Goal: Navigation & Orientation: Find specific page/section

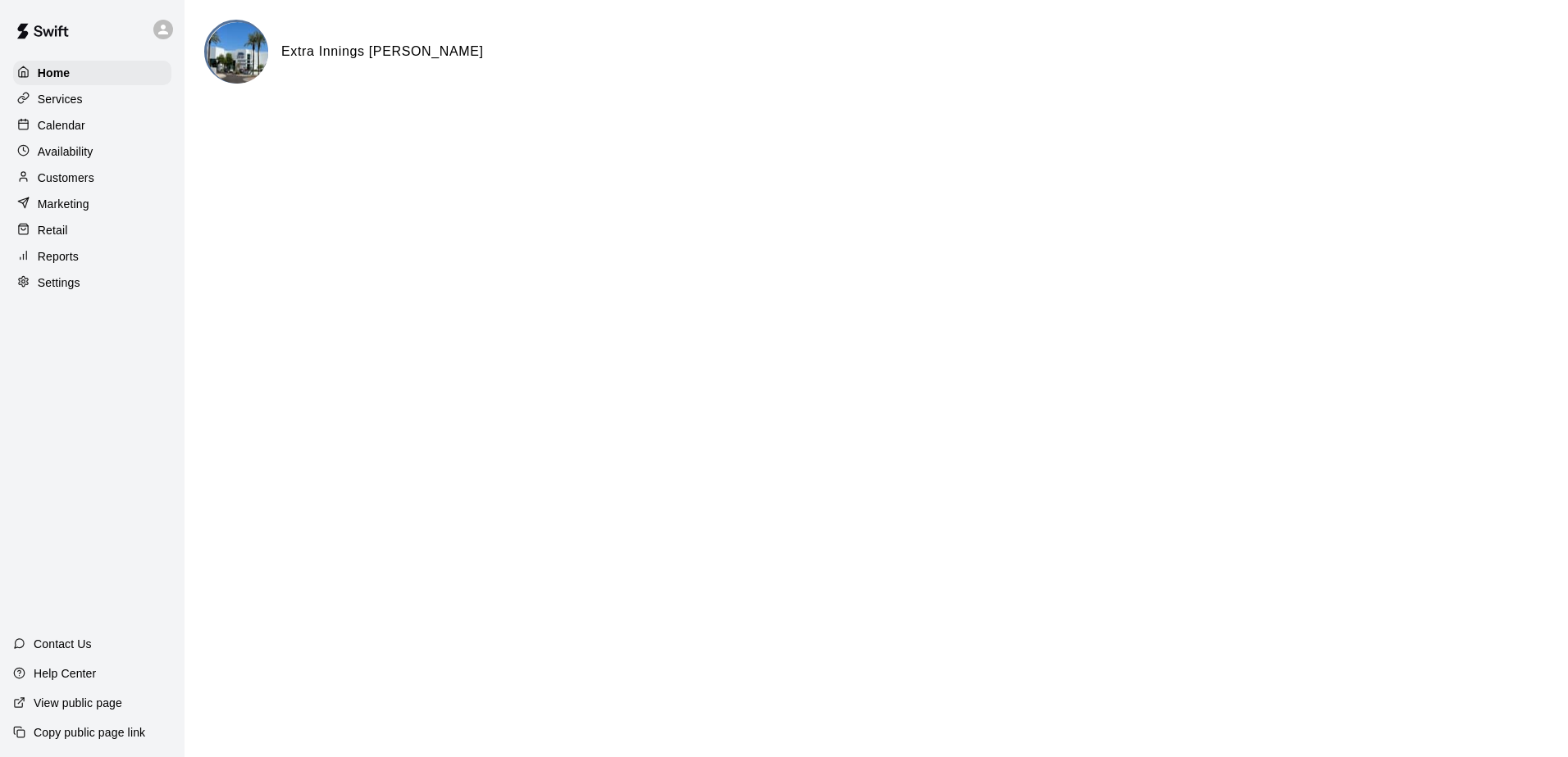
click at [60, 131] on p "Calendar" at bounding box center [61, 126] width 47 height 17
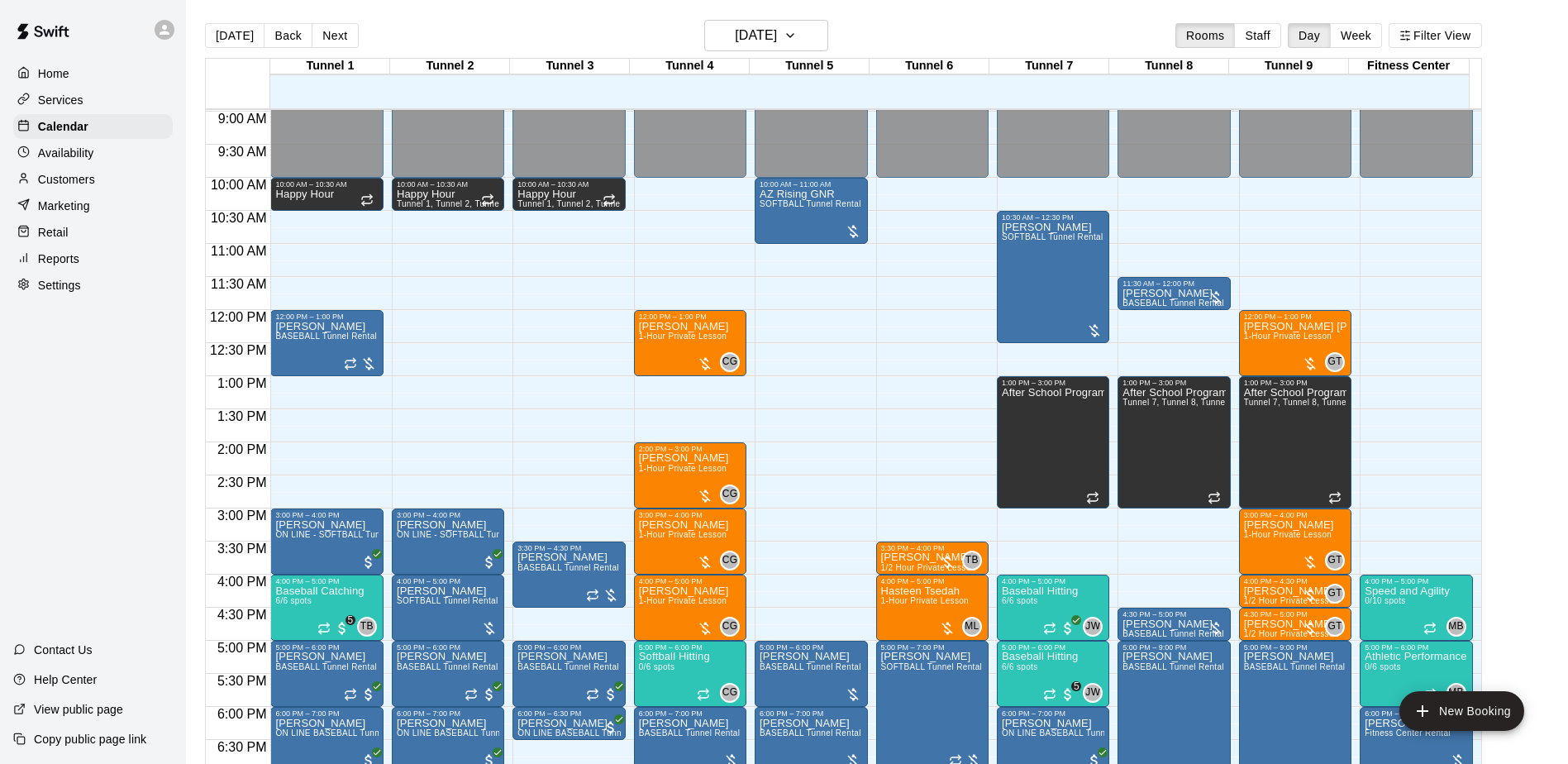
scroll to position [587, 0]
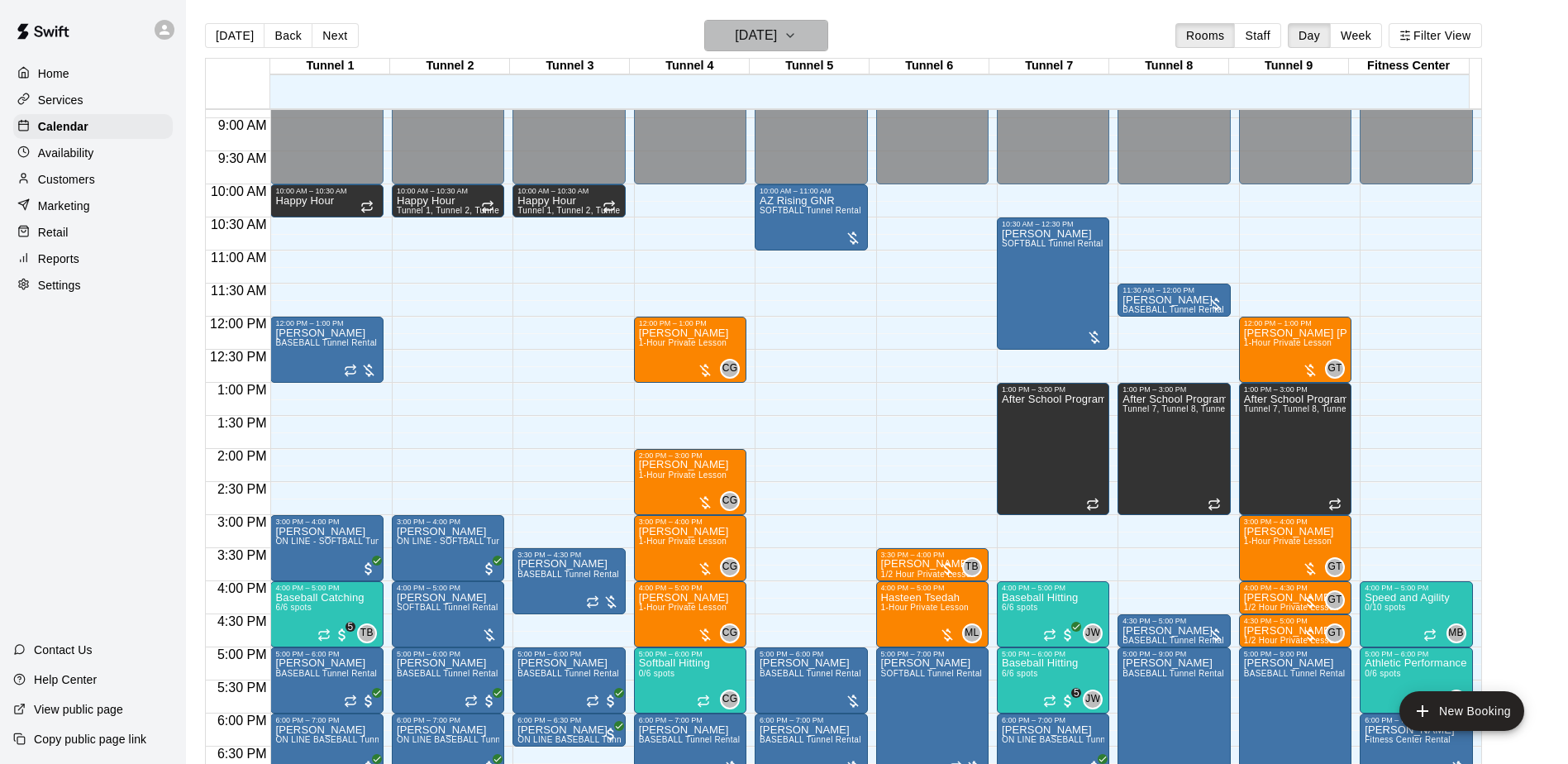
click at [778, 33] on h6 "[DATE]" at bounding box center [756, 35] width 42 height 23
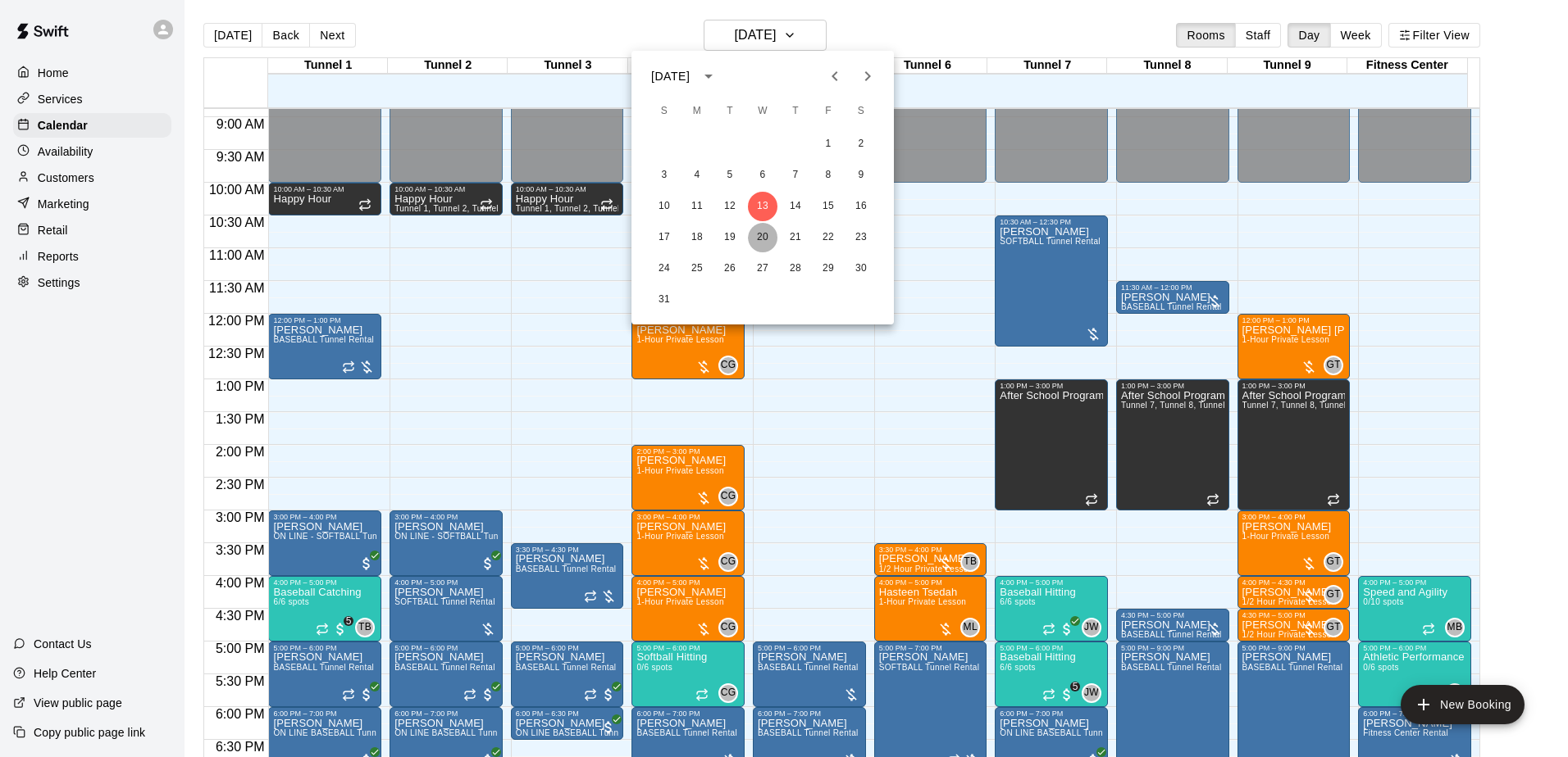
click at [763, 233] on button "20" at bounding box center [762, 238] width 30 height 30
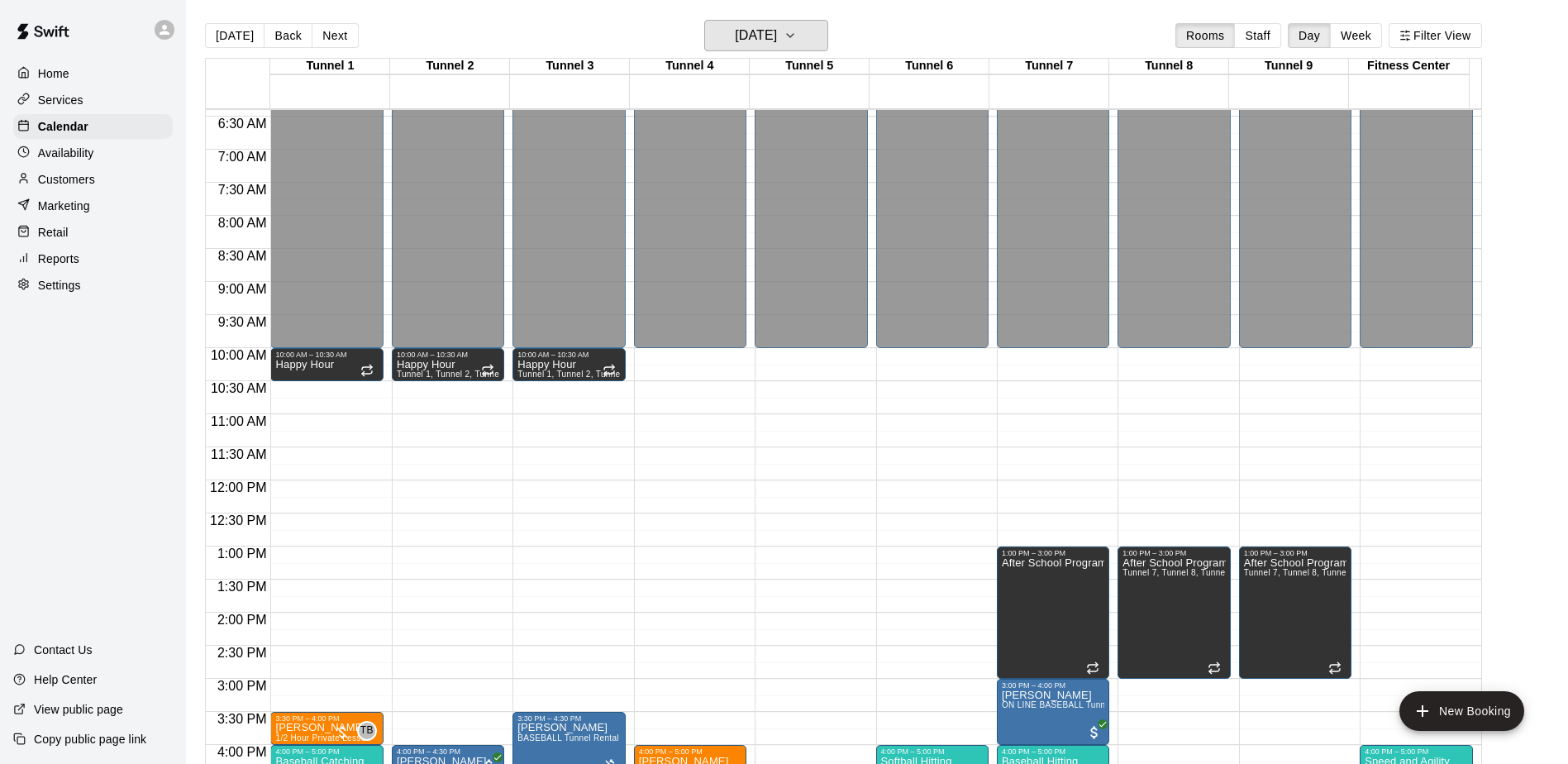
scroll to position [422, 0]
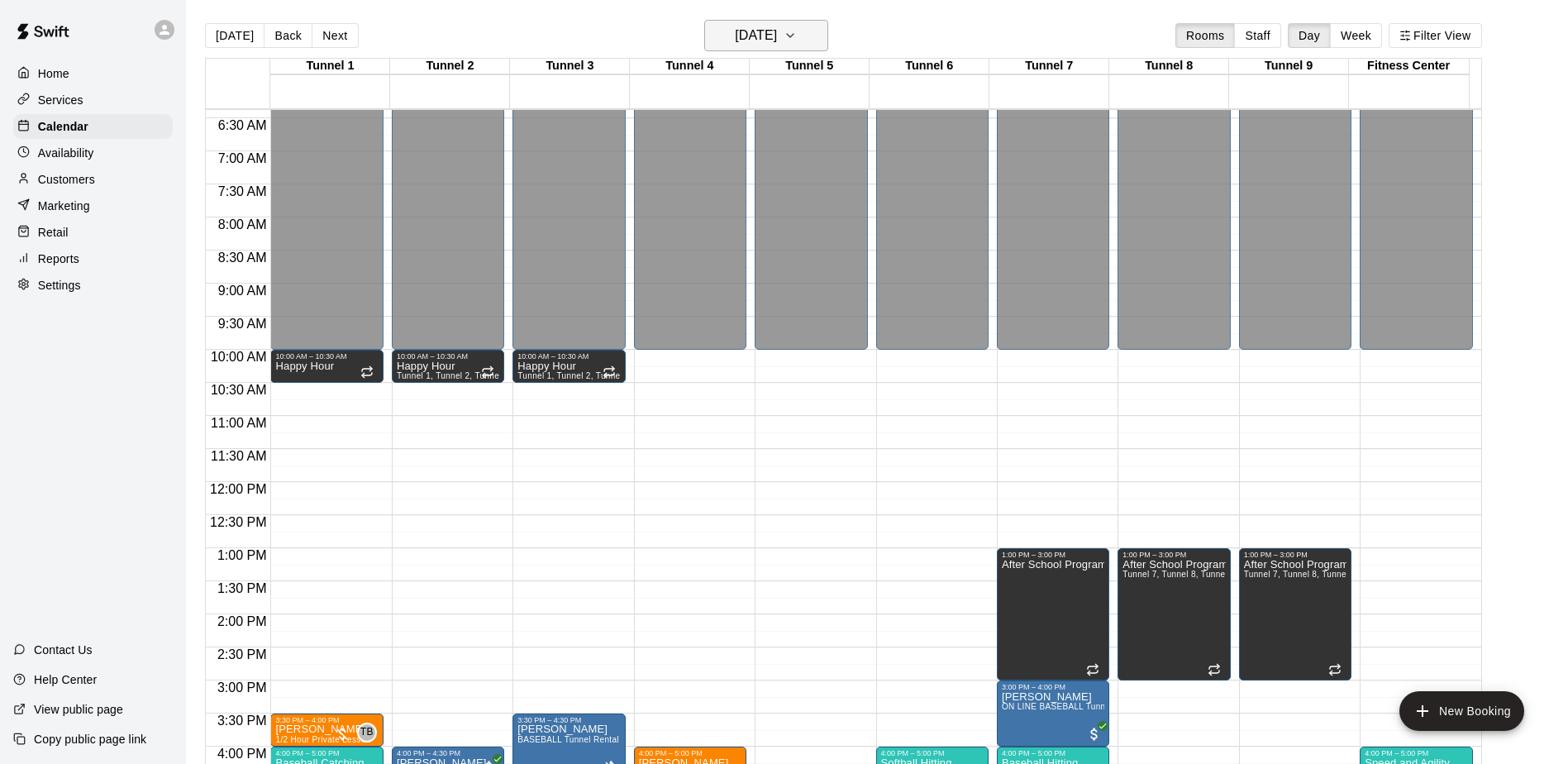
click at [826, 47] on button "[DATE]" at bounding box center [767, 36] width 124 height 32
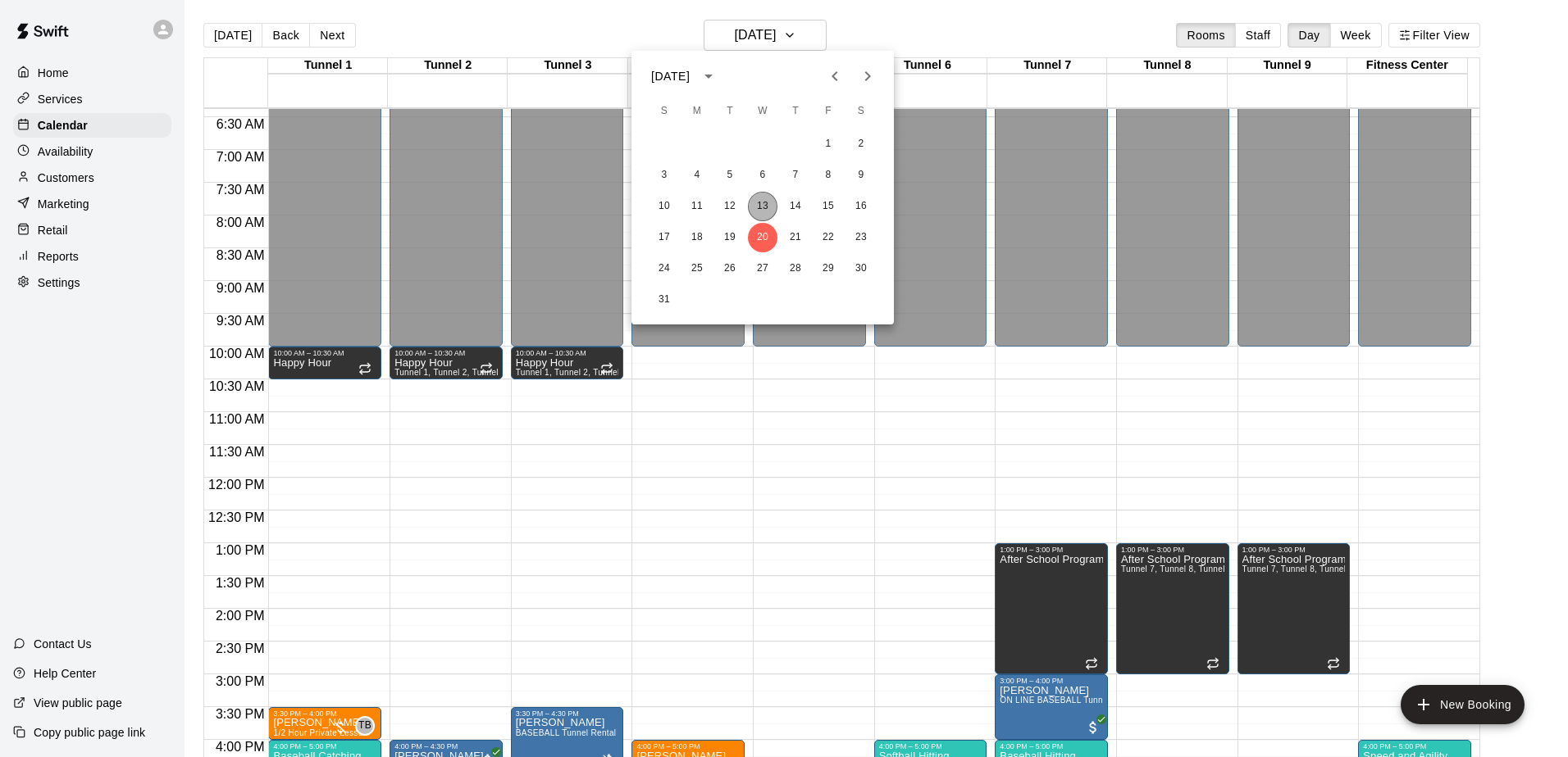
click at [772, 206] on button "13" at bounding box center [762, 207] width 30 height 30
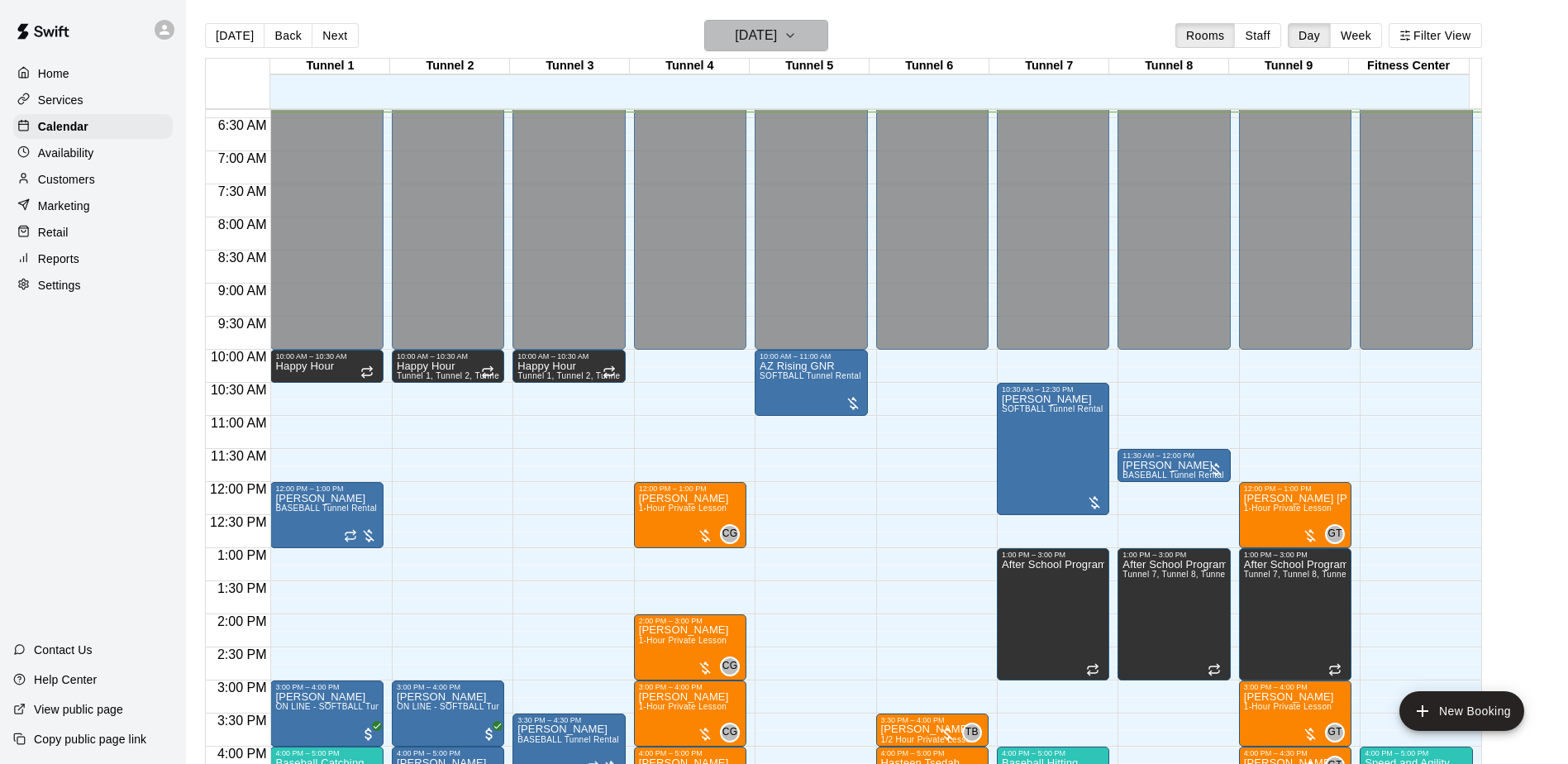
click at [793, 35] on icon "button" at bounding box center [790, 35] width 7 height 3
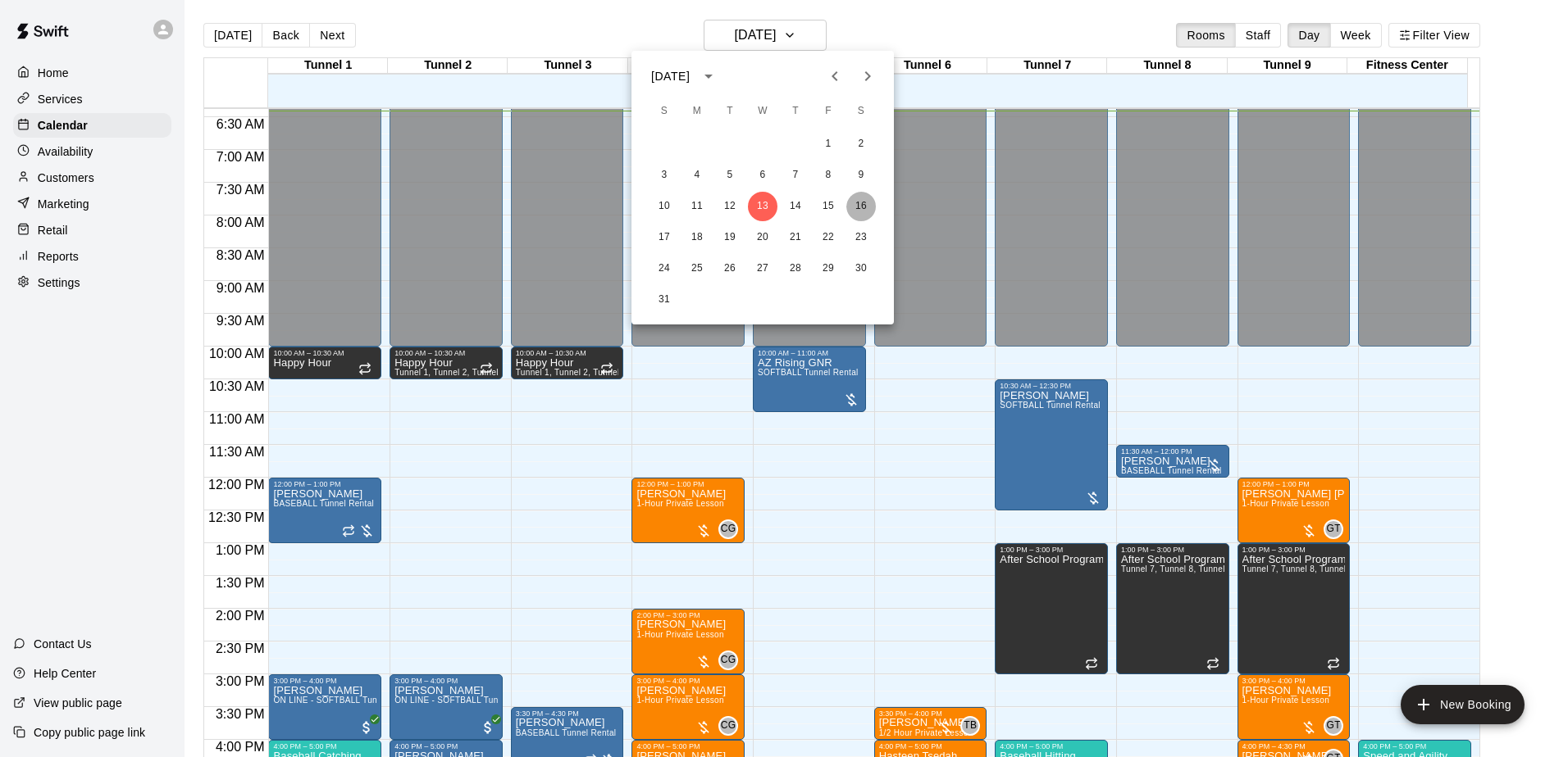
click at [868, 207] on button "16" at bounding box center [861, 207] width 30 height 30
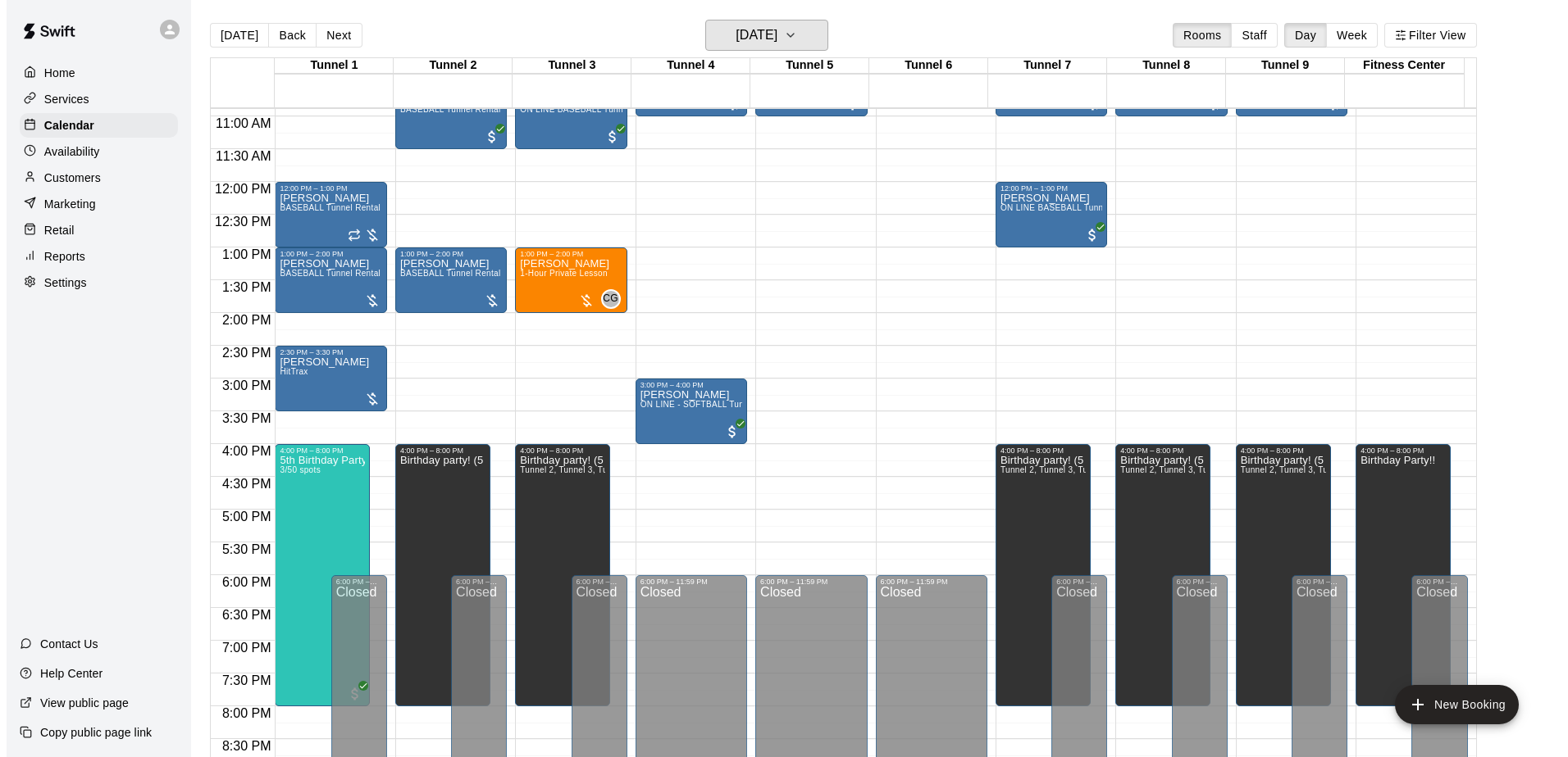
scroll to position [746, 0]
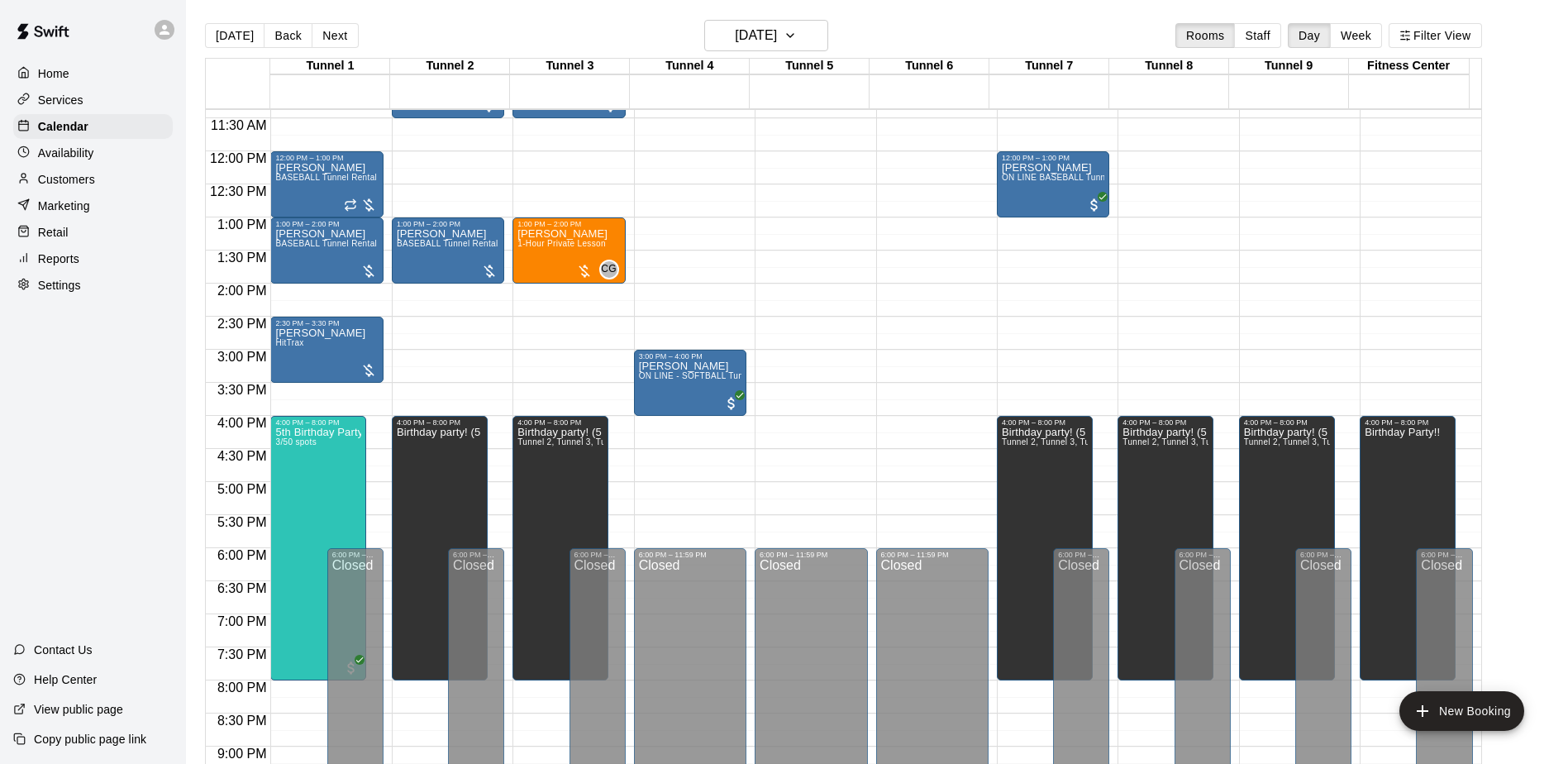
click at [71, 209] on p "Marketing" at bounding box center [64, 205] width 52 height 17
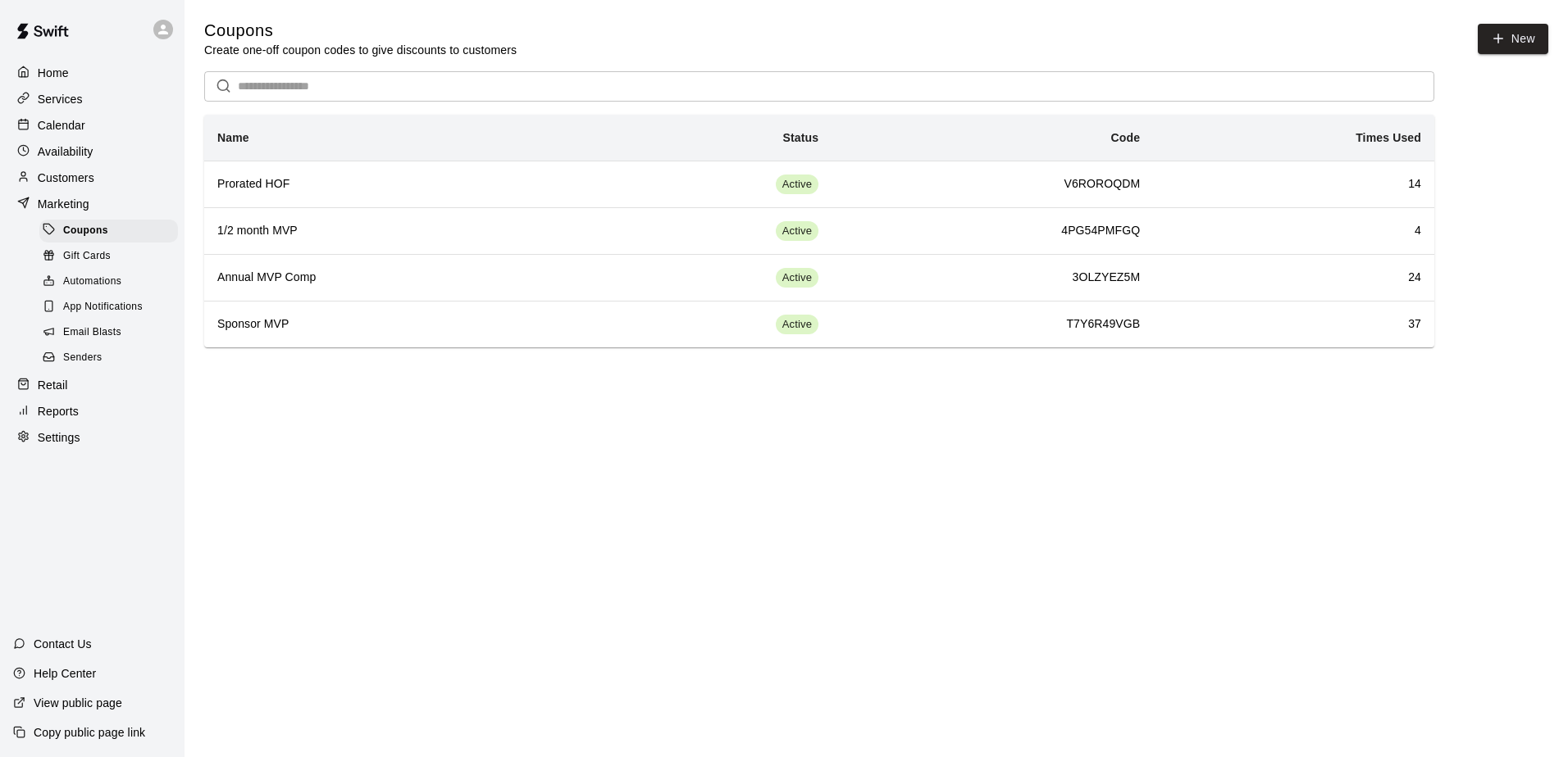
click at [104, 334] on span "Email Blasts" at bounding box center [92, 332] width 58 height 17
